Goal: Find specific page/section: Find specific page/section

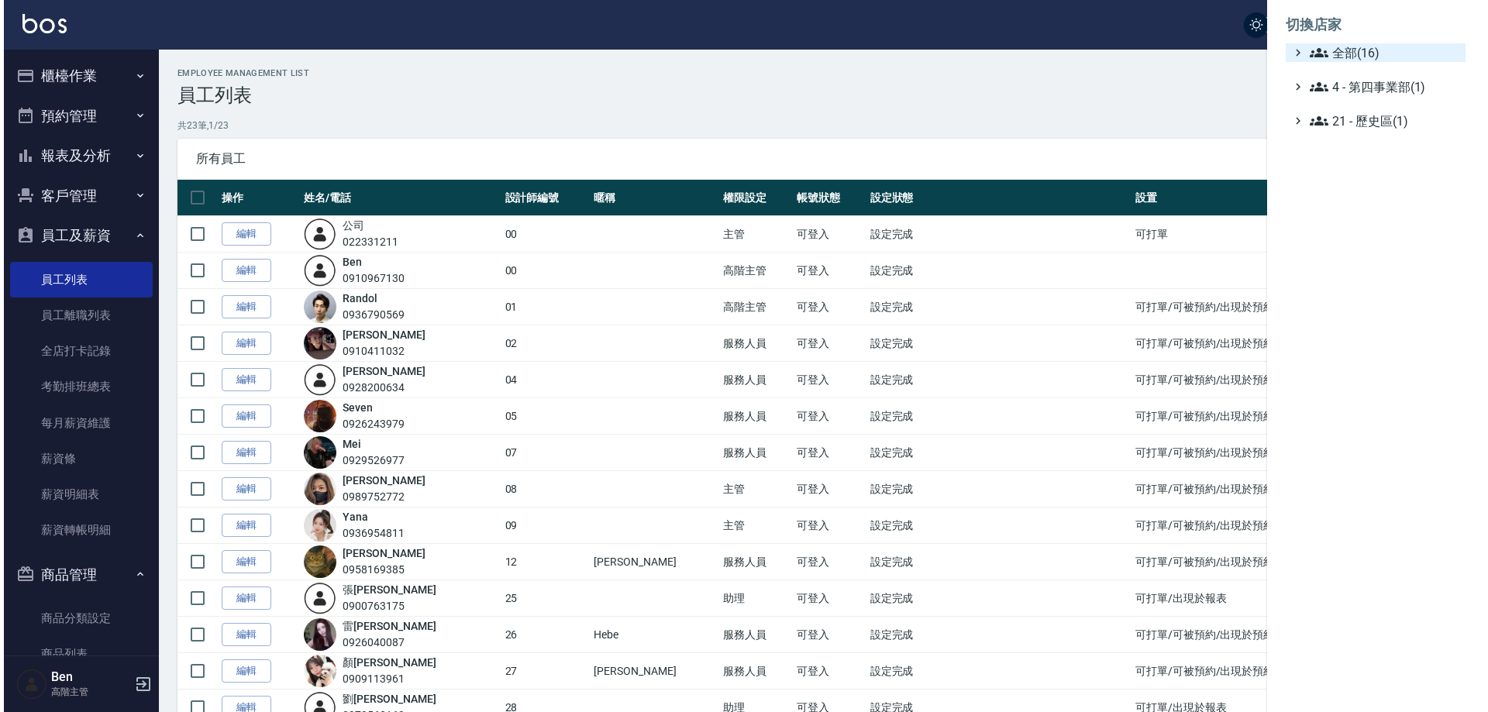
scroll to position [388, 0]
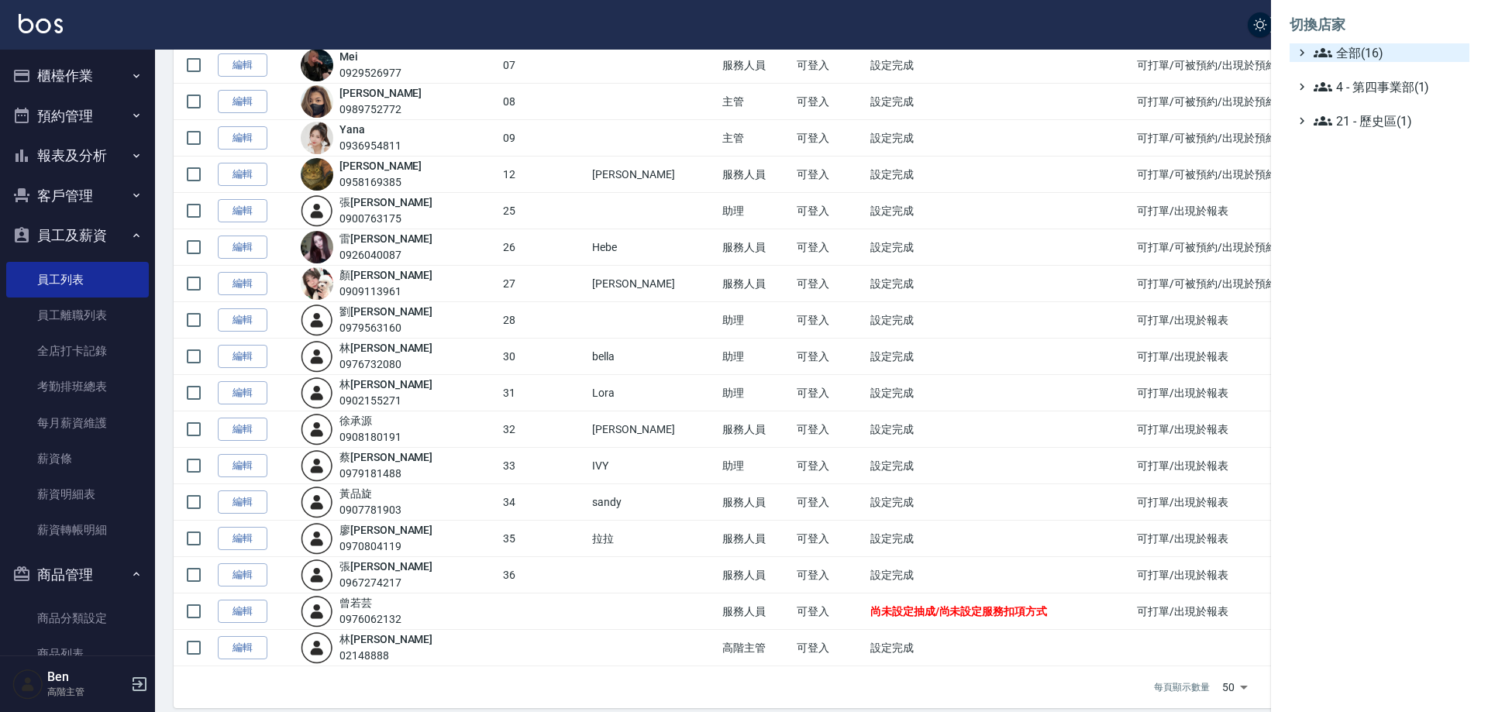
click at [1368, 49] on span "全部(16)" at bounding box center [1389, 52] width 150 height 19
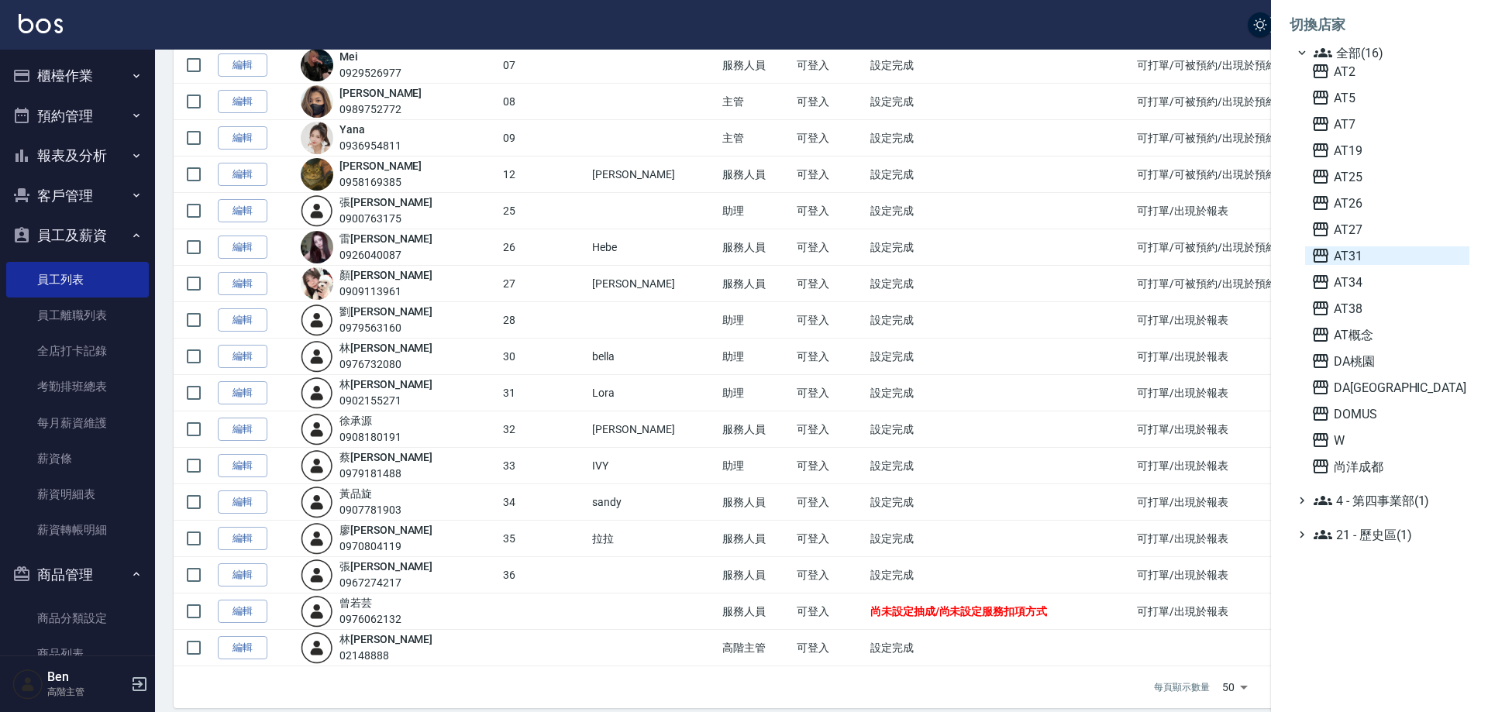
click at [1375, 259] on span "AT31" at bounding box center [1387, 255] width 152 height 19
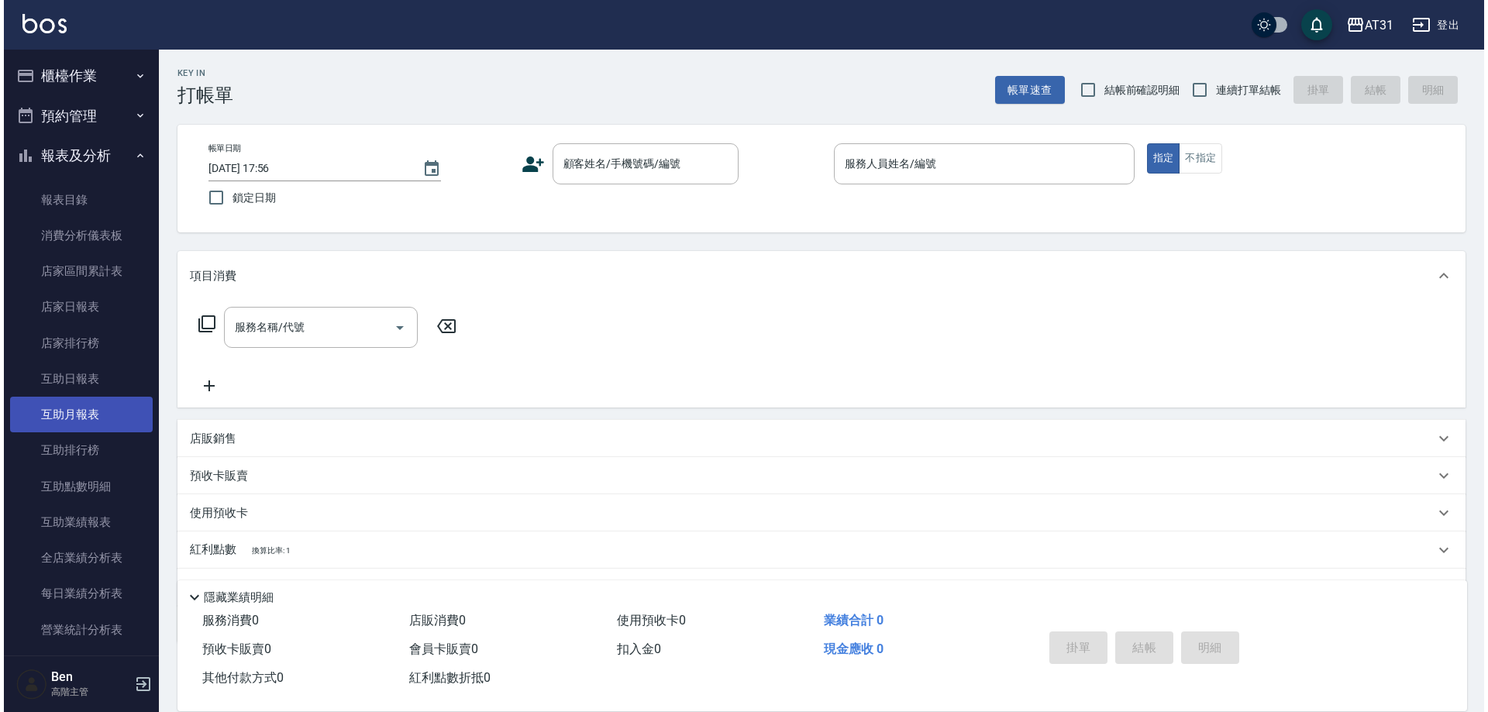
scroll to position [543, 0]
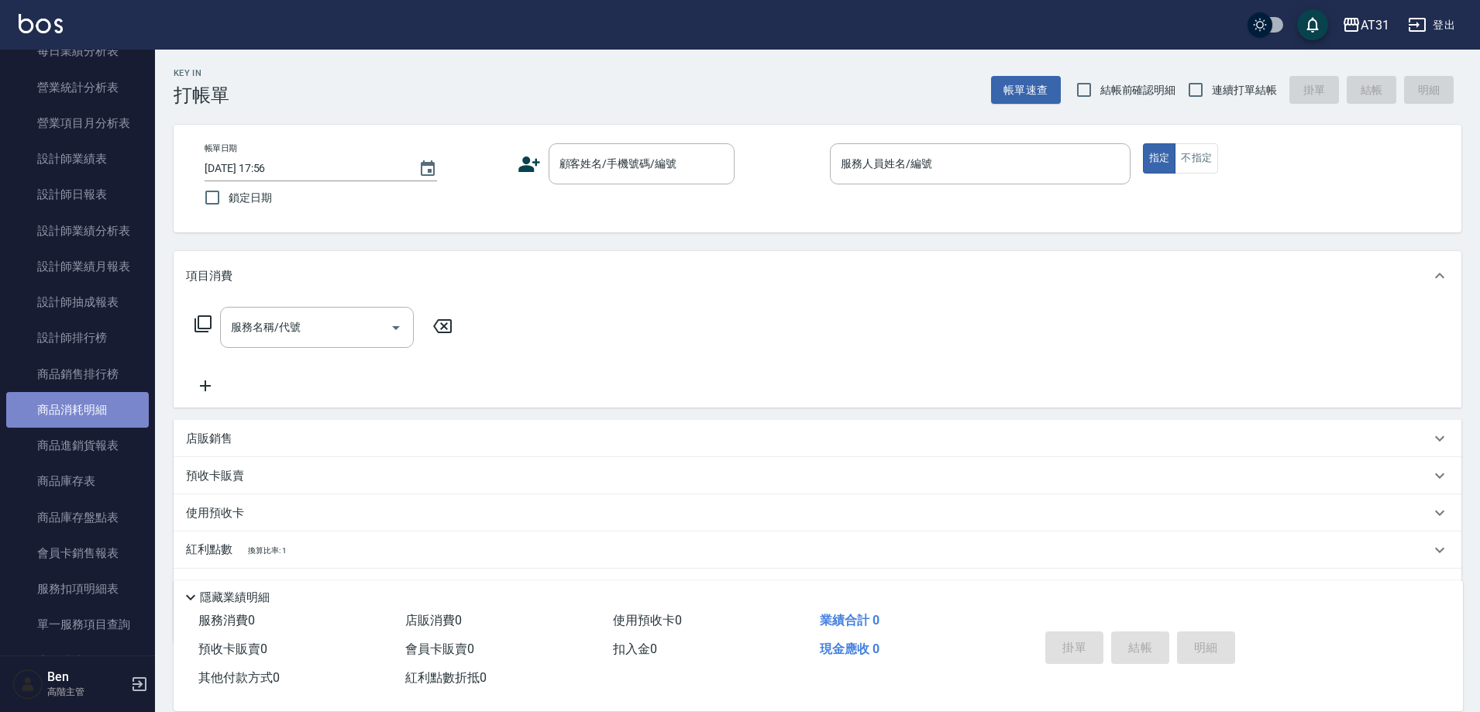
click at [96, 419] on link "商品消耗明細" at bounding box center [77, 410] width 143 height 36
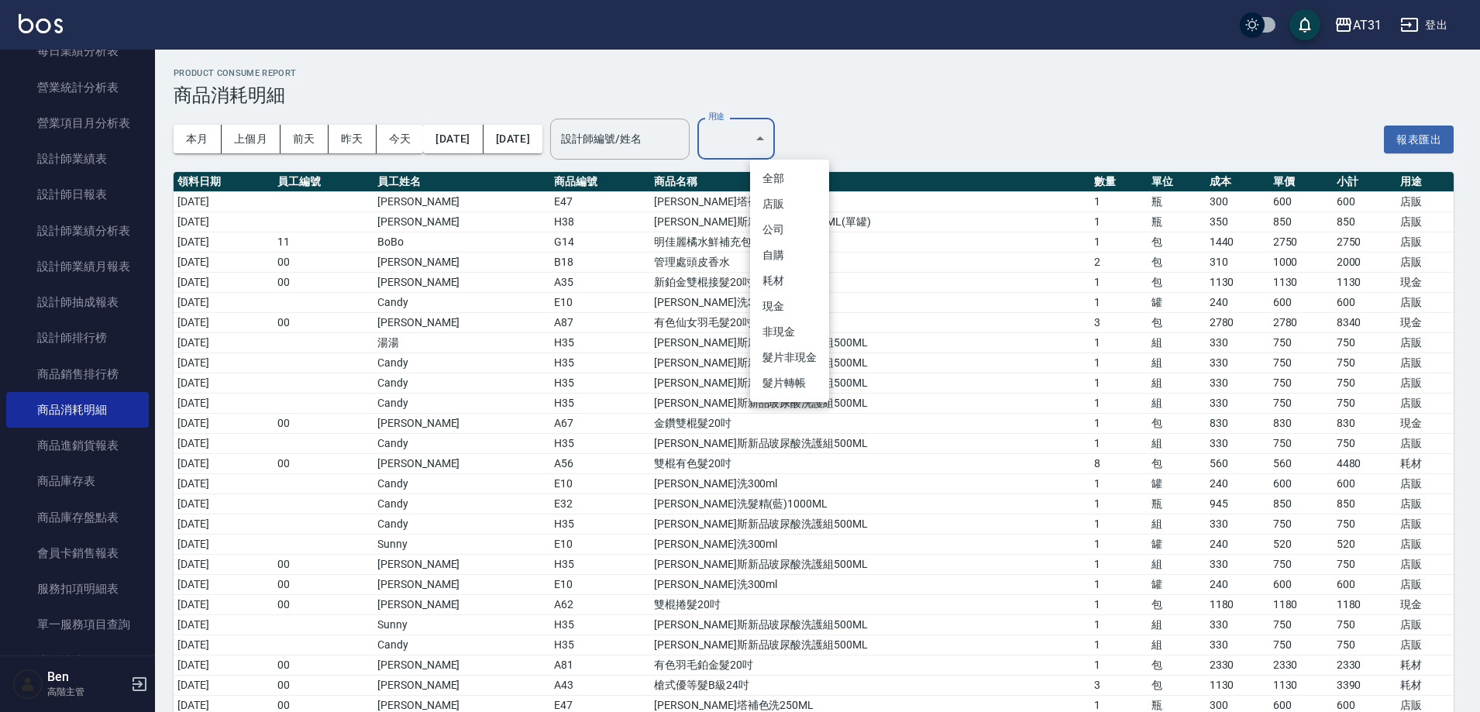
click at [774, 149] on body "AT31 登出 櫃檯作業 打帳單 帳單列表 掛單列表 座位開單 營業儀表板 現金收支登錄 高階收支登錄 材料自購登錄 每日結帳 排班表 現場電腦打卡 掃碼打卡…" at bounding box center [740, 448] width 1480 height 896
click at [798, 312] on li "現金" at bounding box center [789, 307] width 79 height 26
type input "現金"
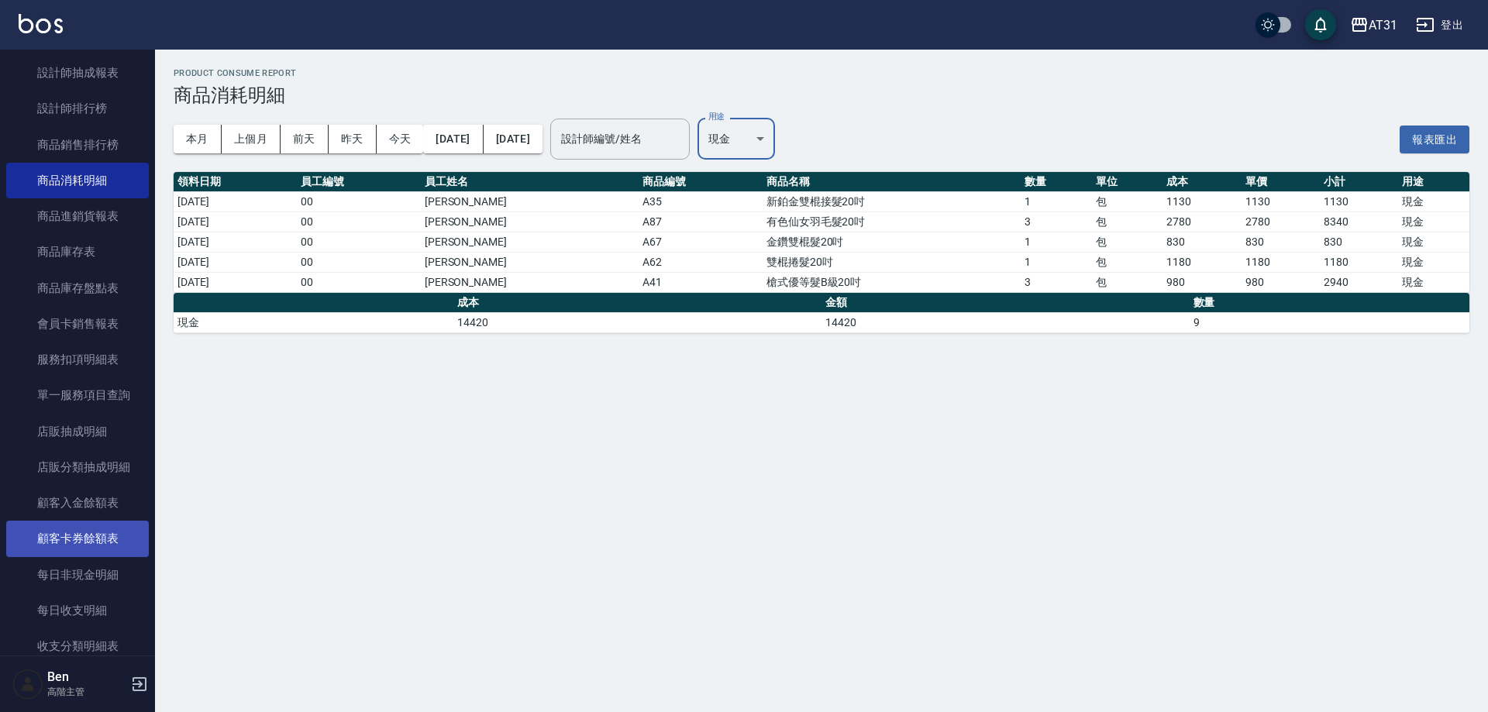
scroll to position [775, 0]
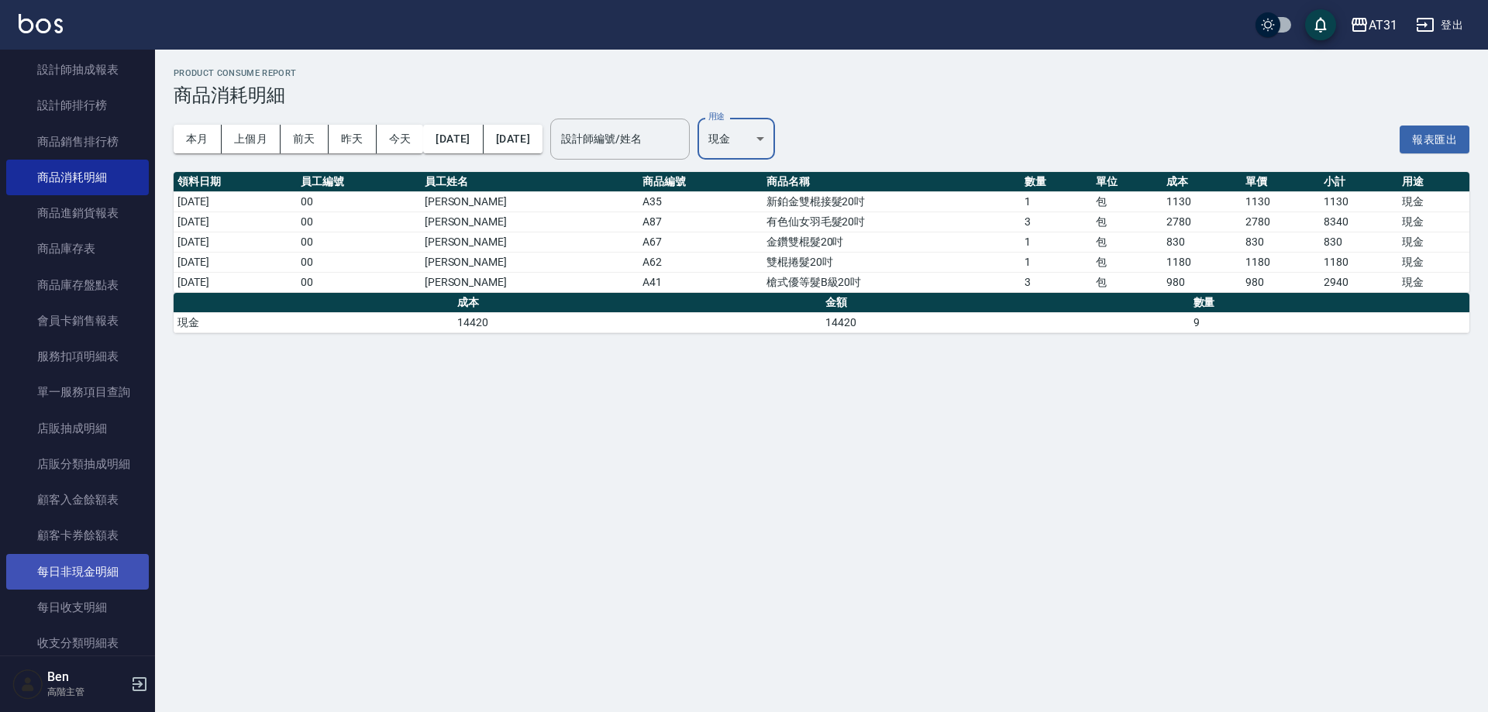
click at [115, 574] on link "每日非現金明細" at bounding box center [77, 572] width 143 height 36
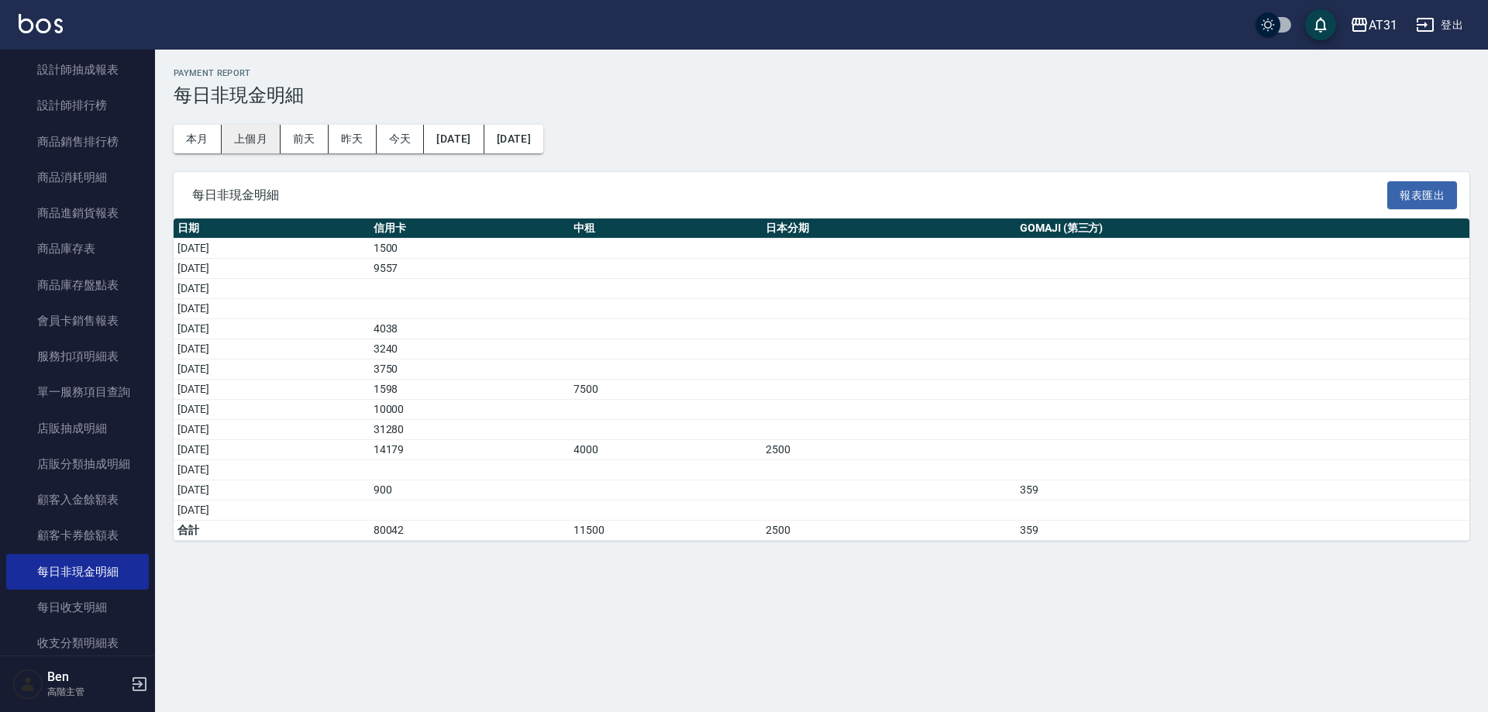
click at [264, 140] on button "上個月" at bounding box center [251, 139] width 59 height 29
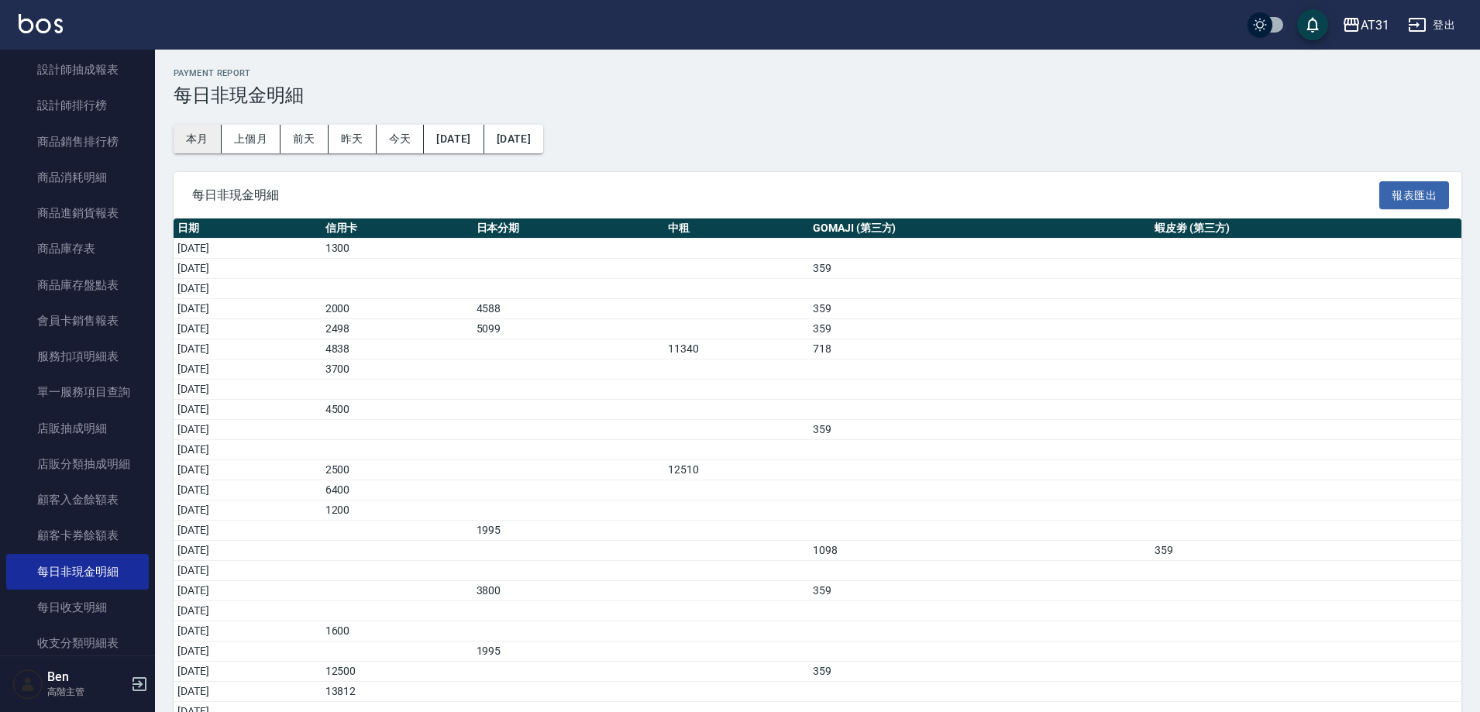
click at [218, 133] on button "本月" at bounding box center [198, 139] width 48 height 29
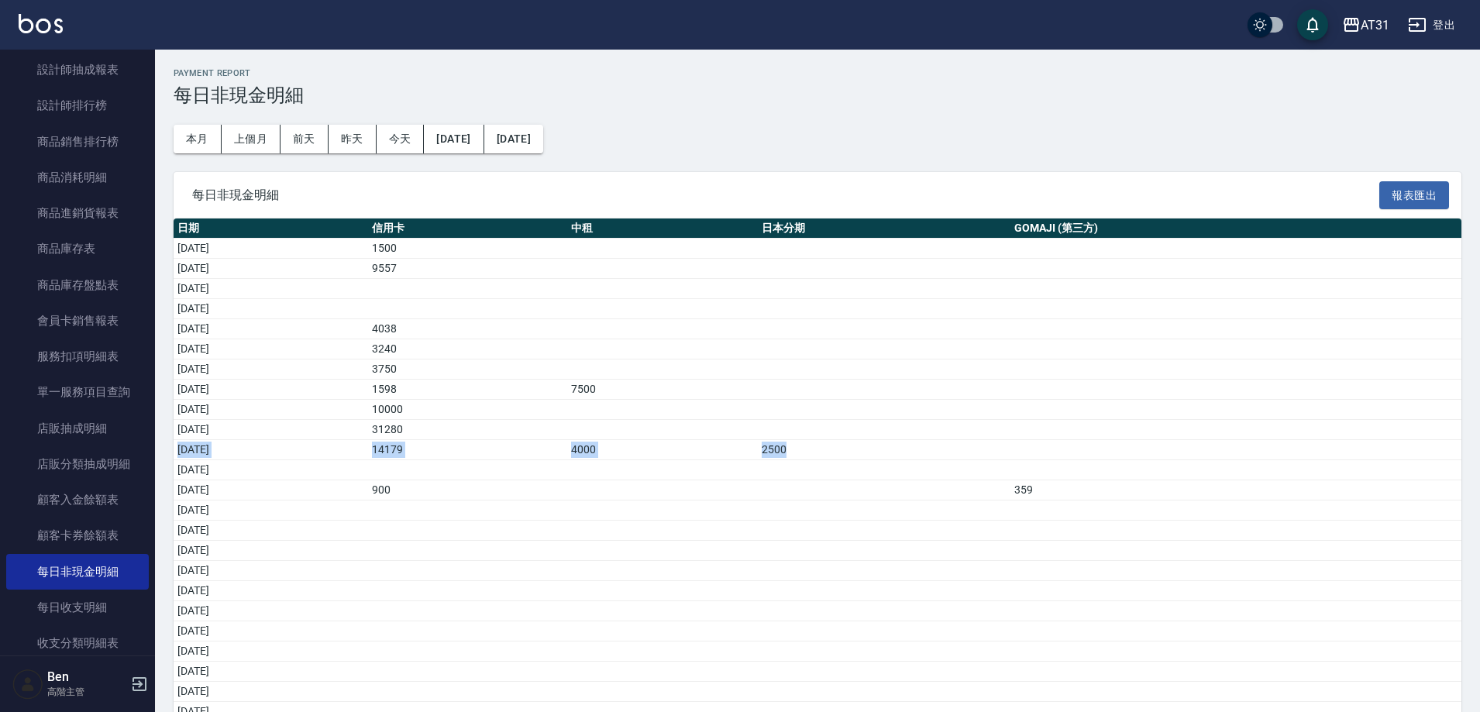
drag, startPoint x: 814, startPoint y: 452, endPoint x: 180, endPoint y: 450, distance: 634.0
click at [180, 450] on tr "2025/08/11 14179 4000 2500" at bounding box center [818, 450] width 1288 height 20
click at [1374, 21] on div "AT31" at bounding box center [1375, 25] width 29 height 19
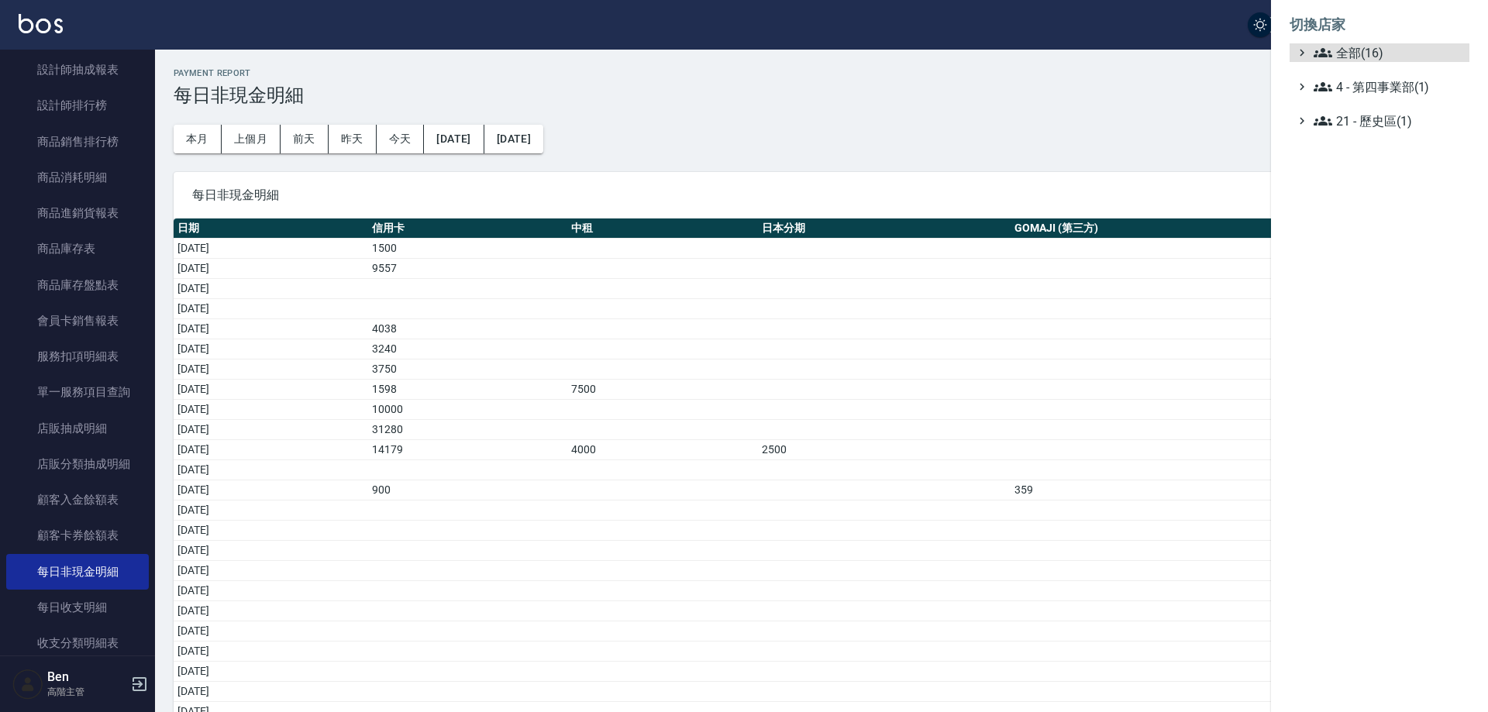
click at [1383, 66] on ul "全部(16) 4 - 第四事業部(1) 21 - 歷史區(1)" at bounding box center [1380, 86] width 180 height 87
click at [1391, 58] on span "全部(16)" at bounding box center [1389, 52] width 150 height 19
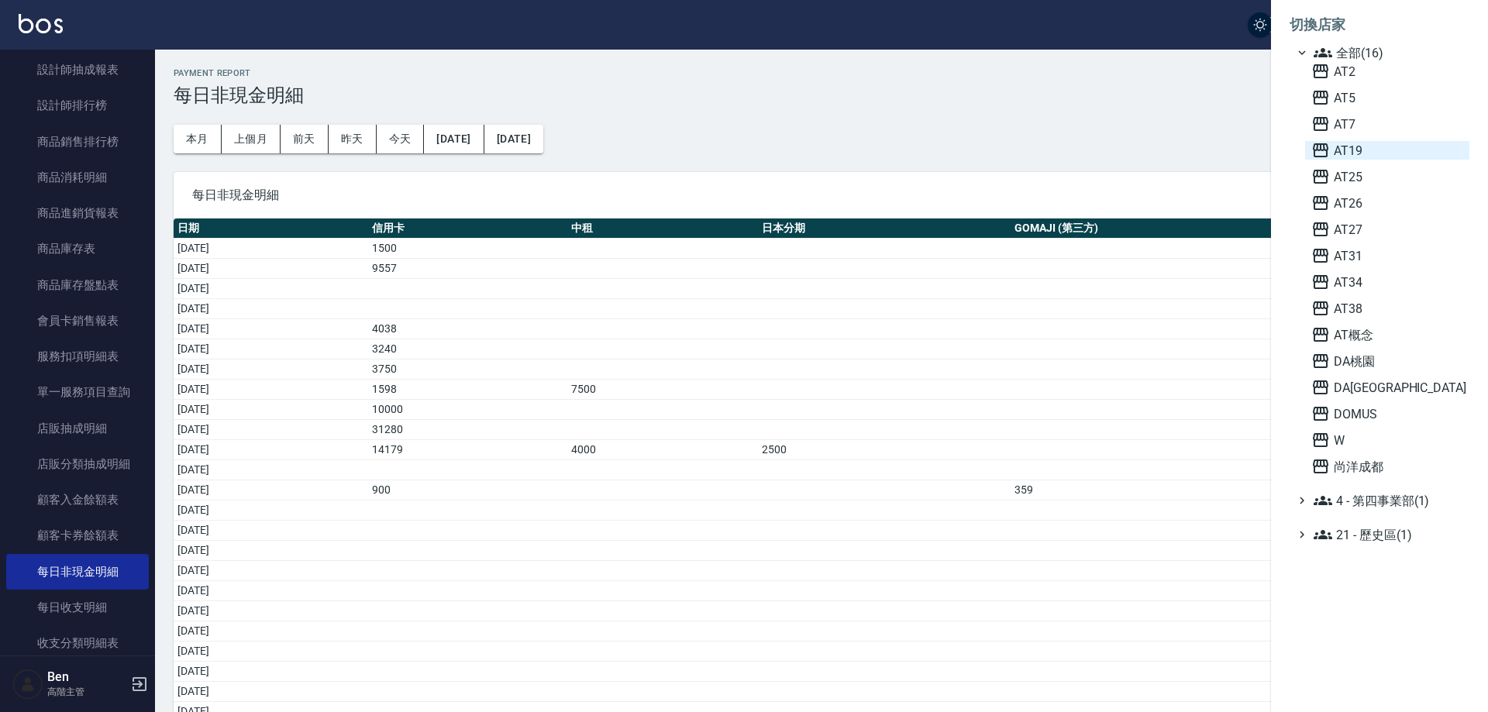
click at [1373, 150] on span "AT19" at bounding box center [1387, 150] width 152 height 19
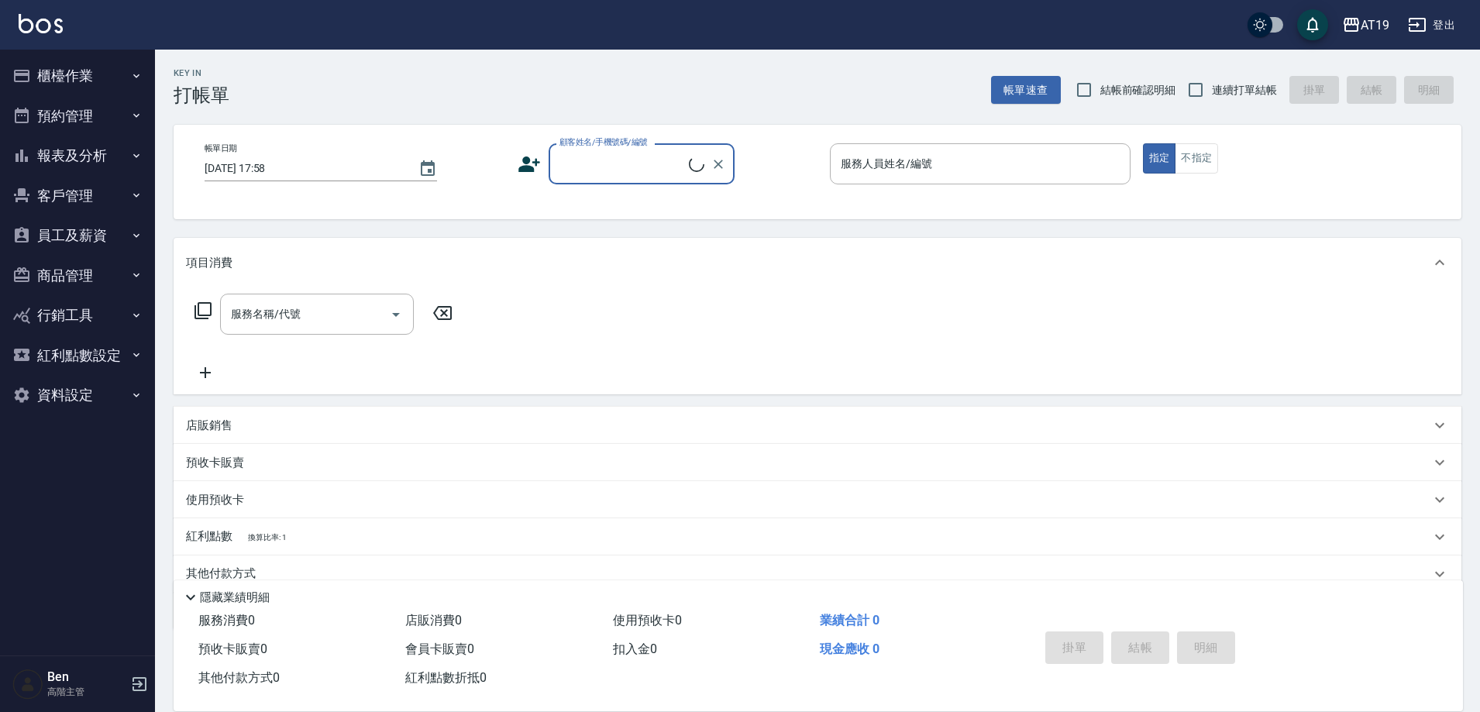
click at [91, 234] on button "員工及薪資" at bounding box center [77, 235] width 143 height 40
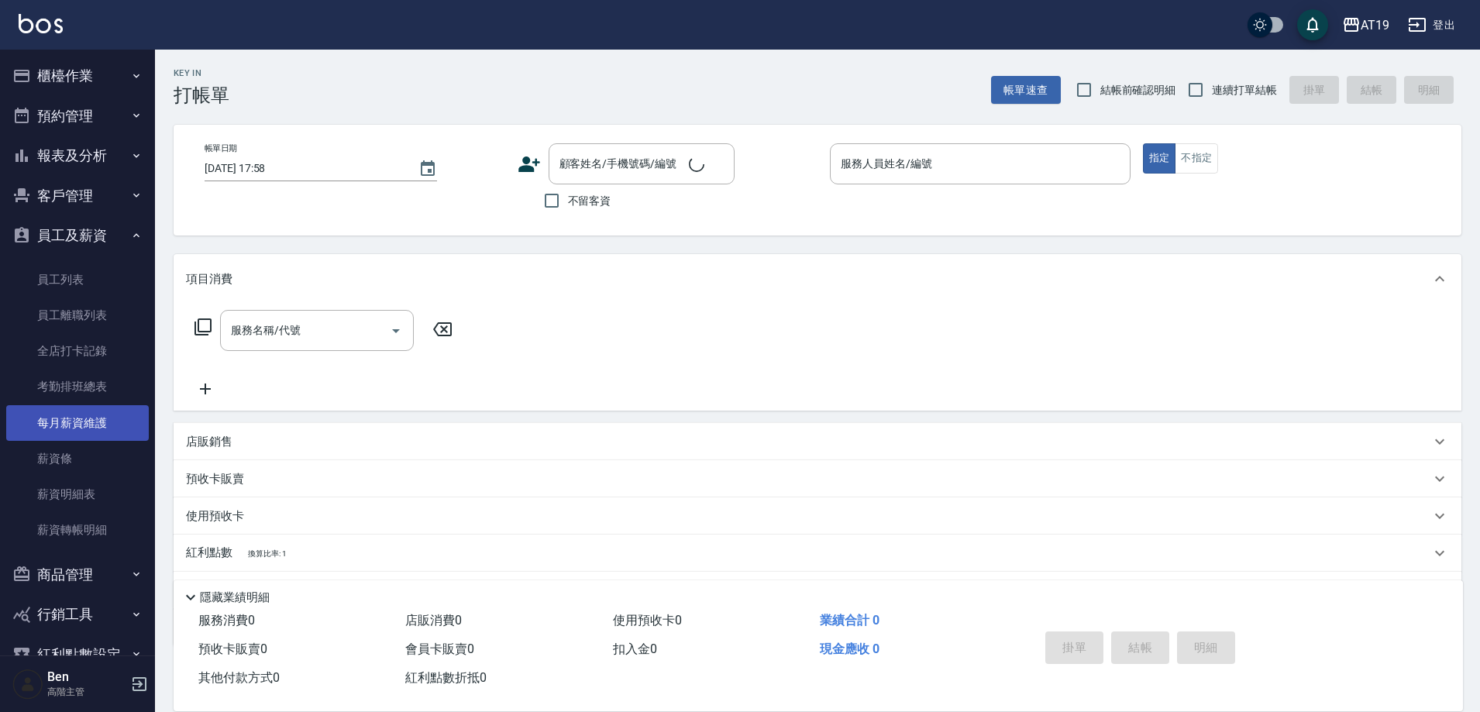
click at [107, 405] on link "每月薪資維護" at bounding box center [77, 423] width 143 height 36
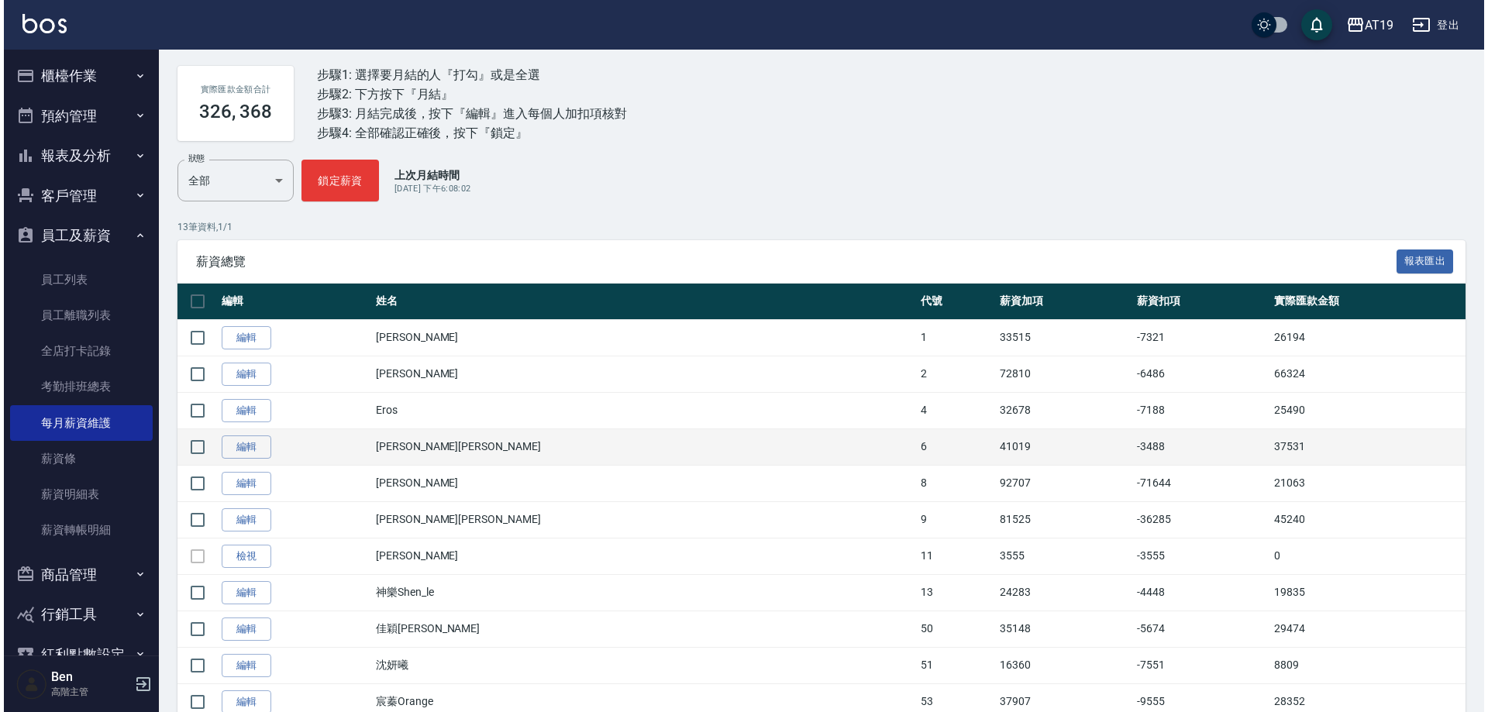
scroll to position [222, 0]
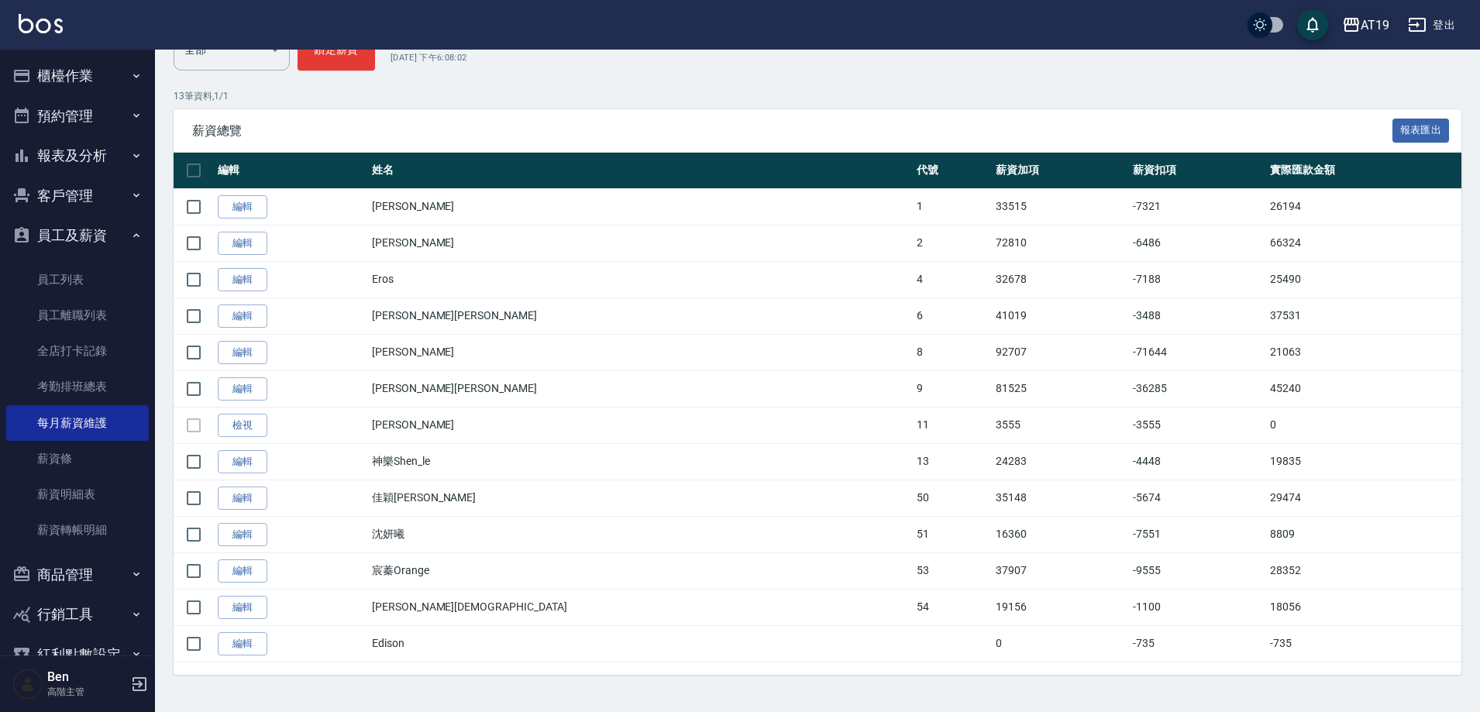
click at [1376, 17] on div "AT19" at bounding box center [1375, 25] width 29 height 19
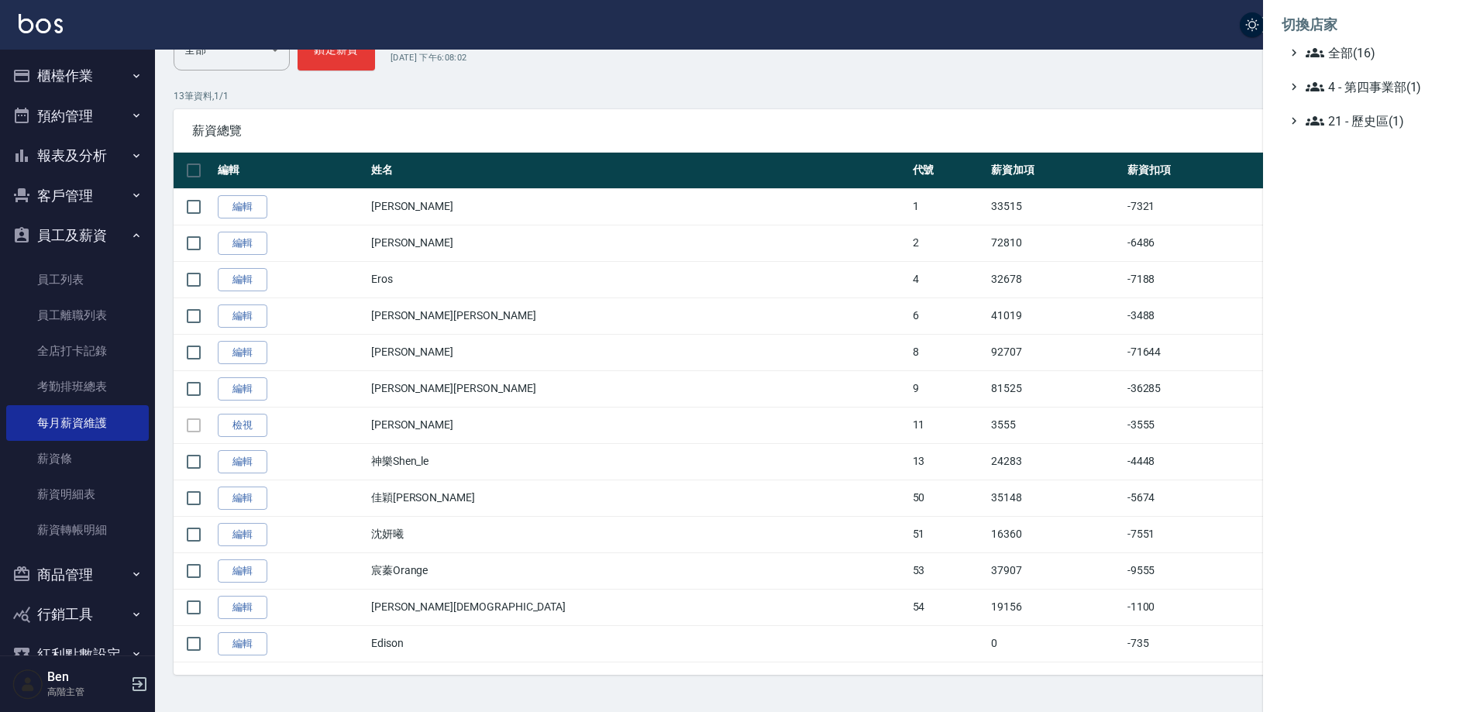
click at [1389, 65] on ul "切換店家 全部(16) 4 - 第四事業部(1) 21 - 歷史區(1)" at bounding box center [1371, 68] width 217 height 136
click at [1383, 60] on span "全部(16)" at bounding box center [1389, 52] width 150 height 19
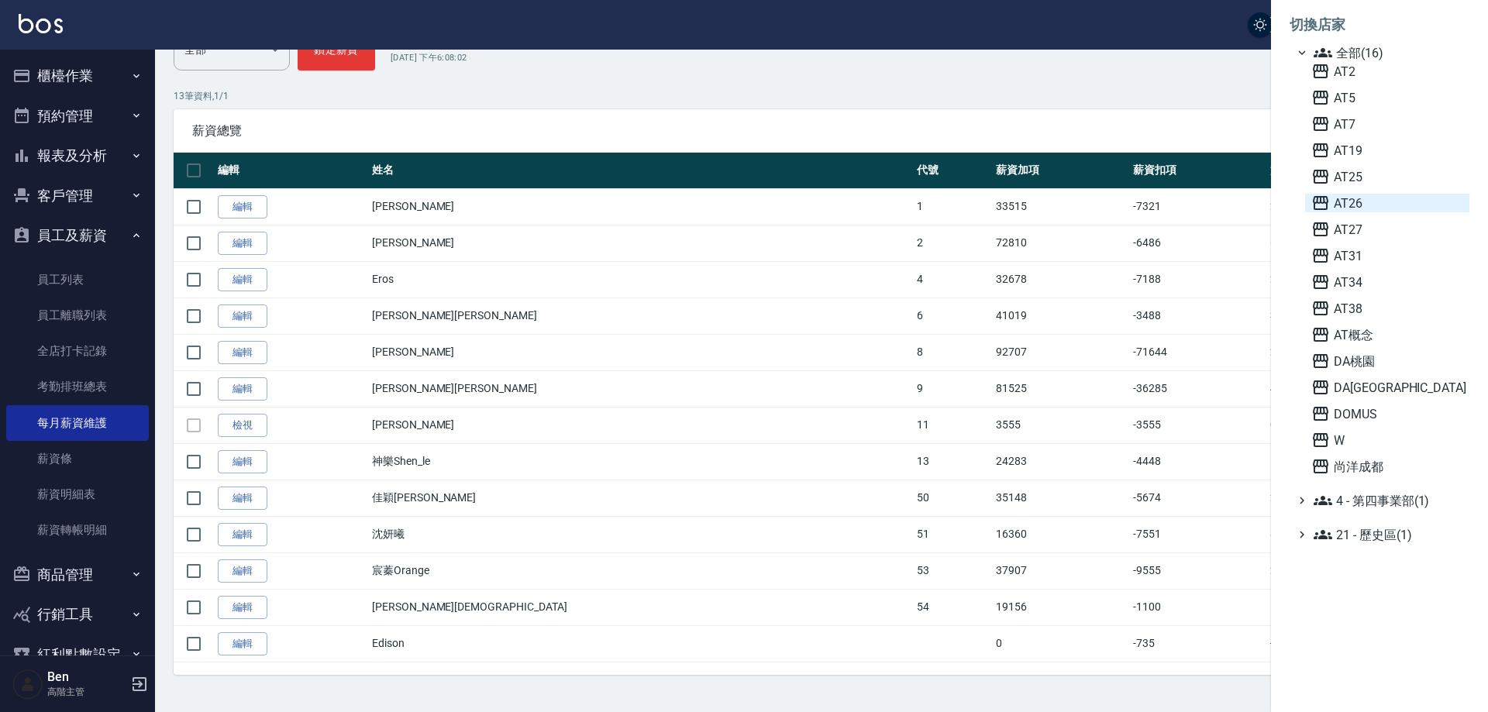
click at [1372, 198] on span "AT26" at bounding box center [1387, 203] width 152 height 19
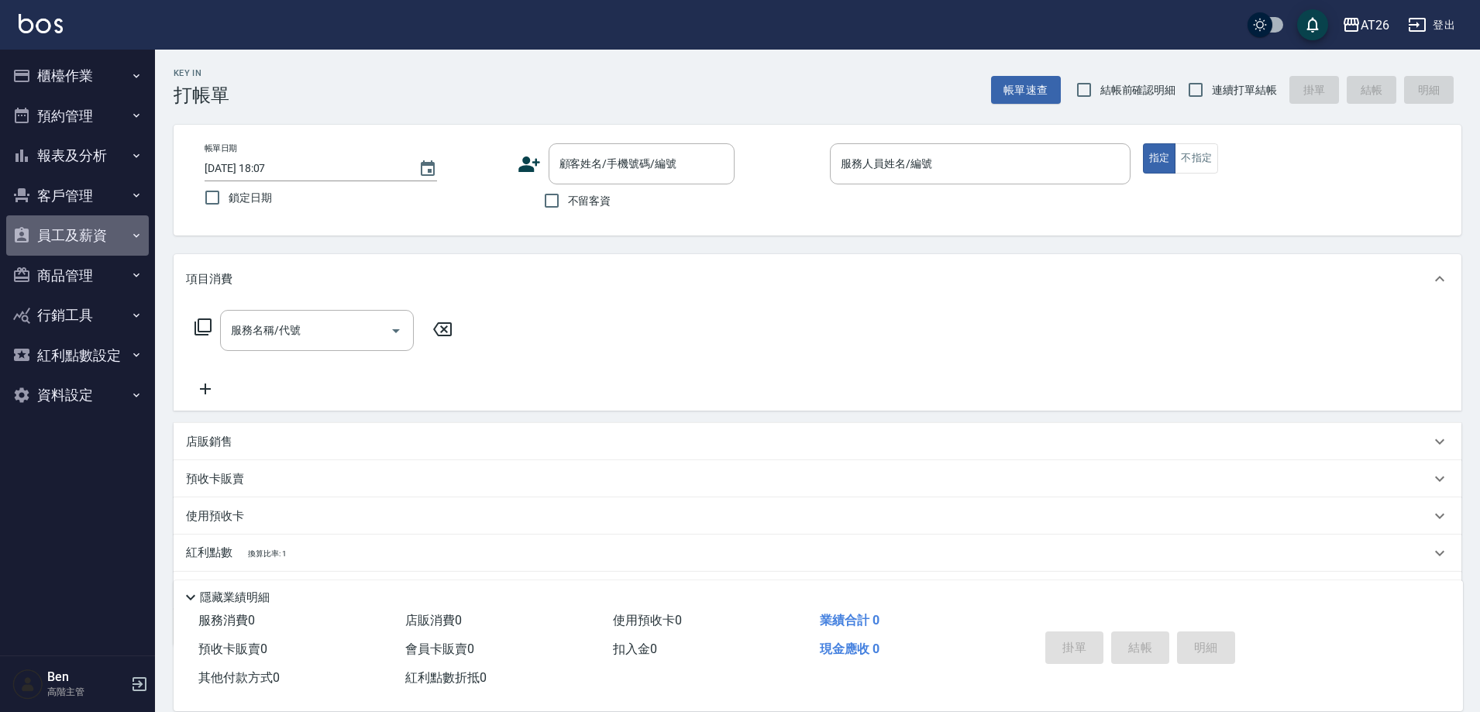
click at [94, 236] on button "員工及薪資" at bounding box center [77, 235] width 143 height 40
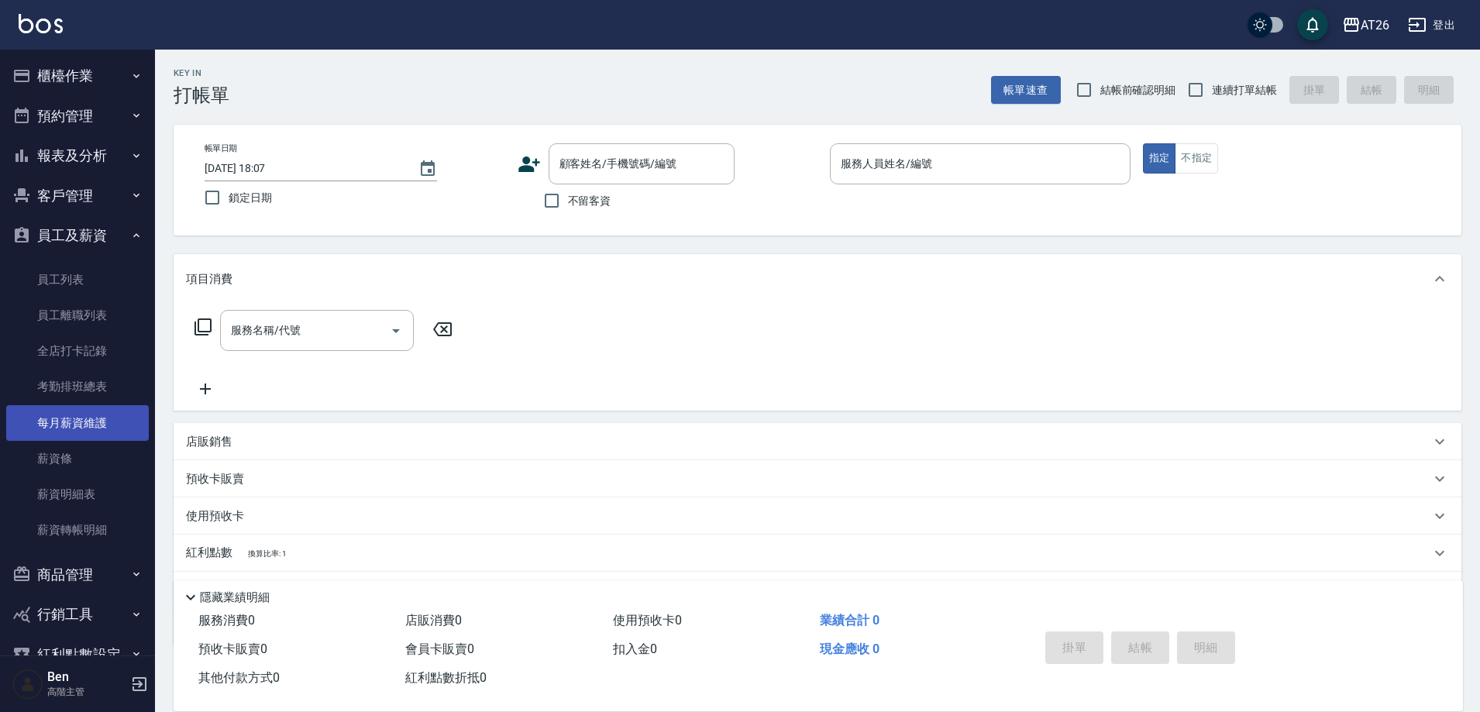
click at [108, 422] on link "每月薪資維護" at bounding box center [77, 423] width 143 height 36
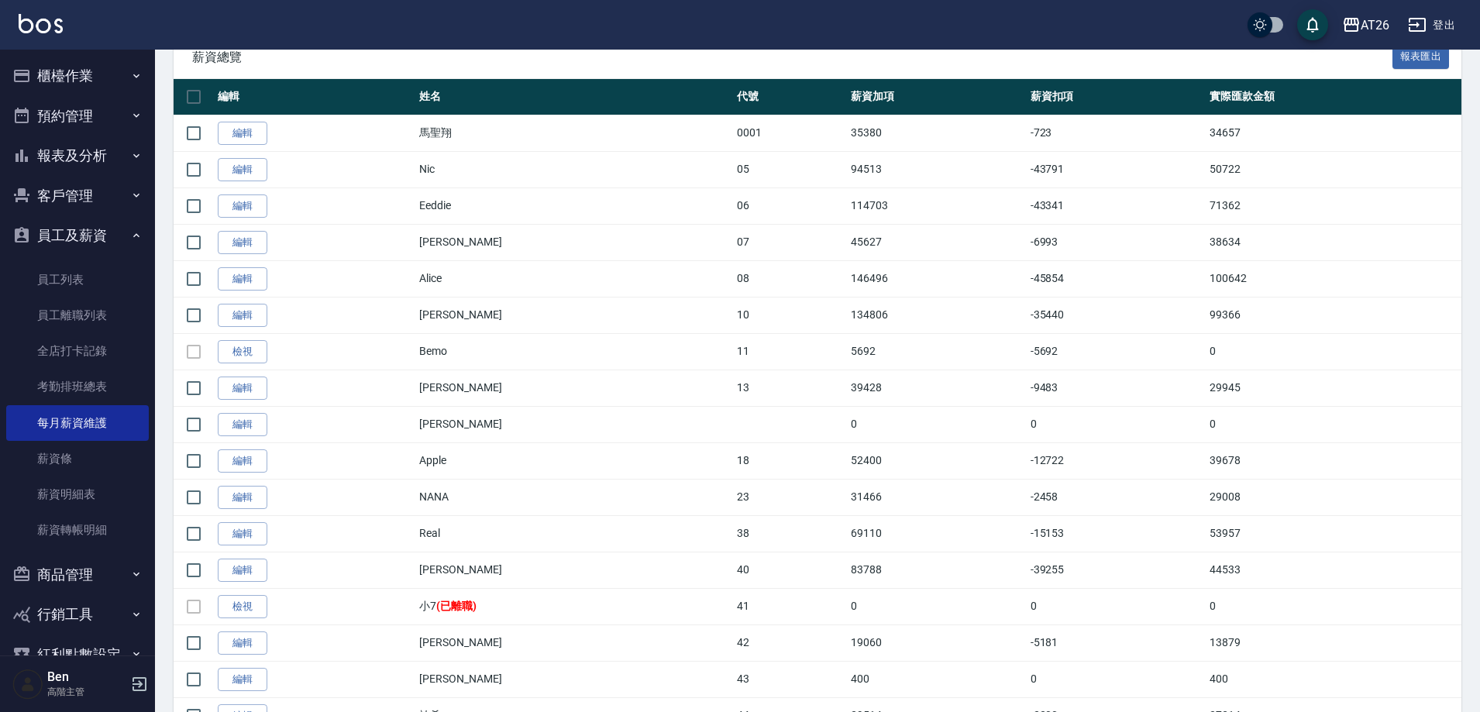
scroll to position [277, 0]
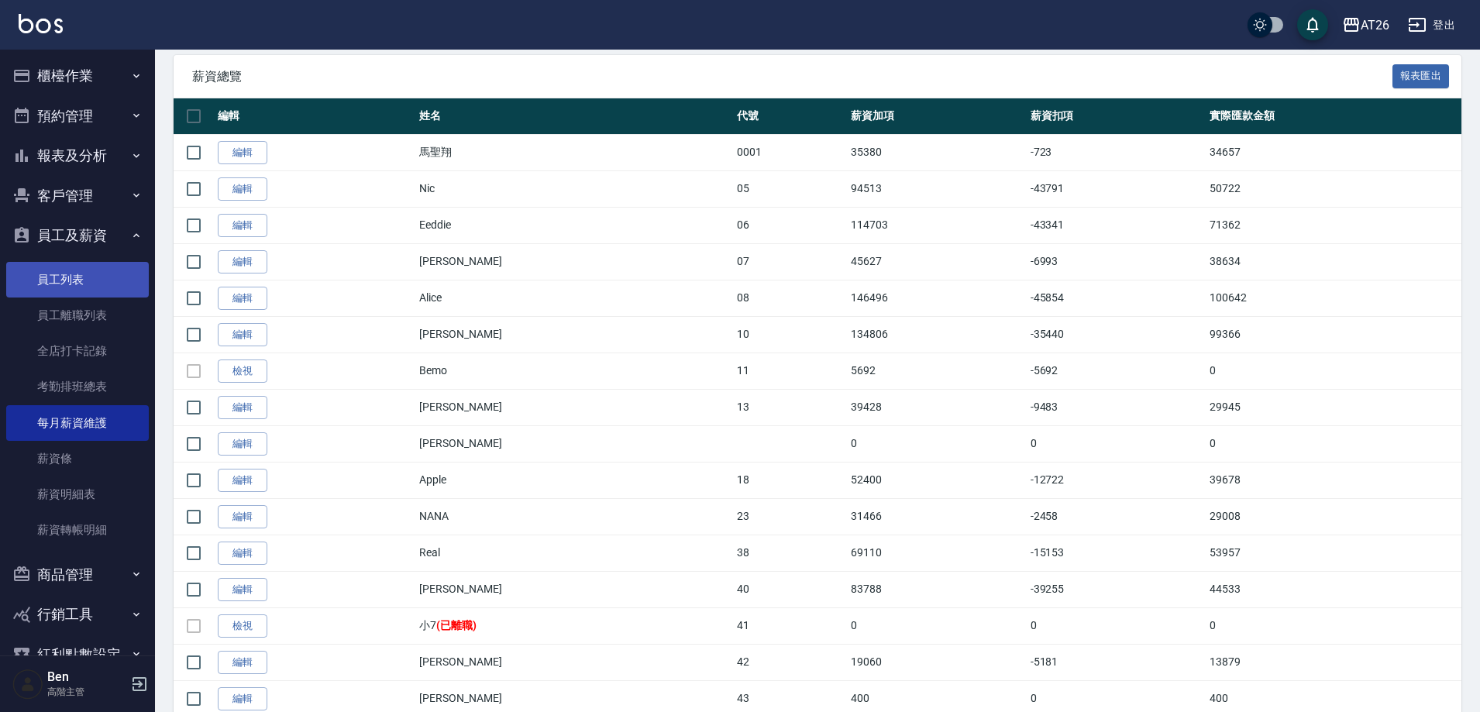
click at [93, 265] on link "員工列表" at bounding box center [77, 280] width 143 height 36
